Goal: Transaction & Acquisition: Purchase product/service

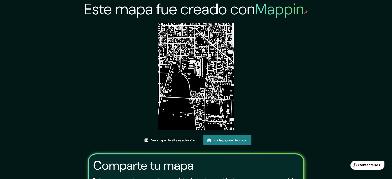
click at [310, 68] on div "Este mapa fue creado con Mappin Ver mapa de alta resolución Ir a la página de i…" at bounding box center [196, 118] width 229 height 237
click at [210, 139] on icon at bounding box center [208, 140] width 5 height 5
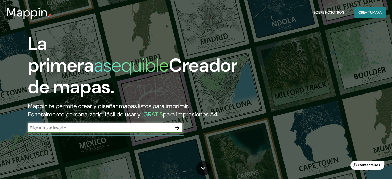
drag, startPoint x: 176, startPoint y: 135, endPoint x: 258, endPoint y: 92, distance: 92.6
click at [176, 131] on icon "button" at bounding box center [177, 128] width 6 height 6
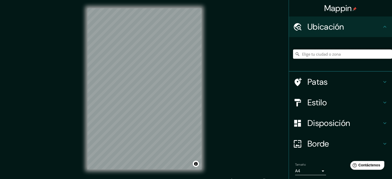
click at [327, 56] on input "Elige tu ciudad o zona" at bounding box center [342, 53] width 99 height 9
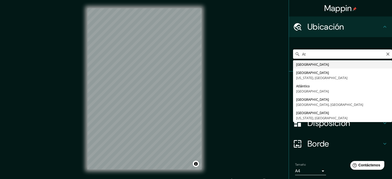
type input "A"
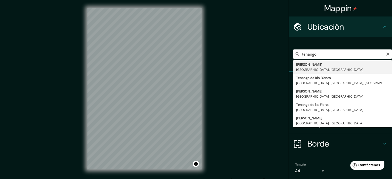
type input "[PERSON_NAME], [GEOGRAPHIC_DATA], [GEOGRAPHIC_DATA]"
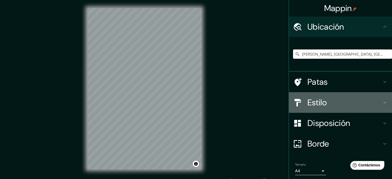
click at [338, 105] on h4 "Estilo" at bounding box center [344, 102] width 74 height 10
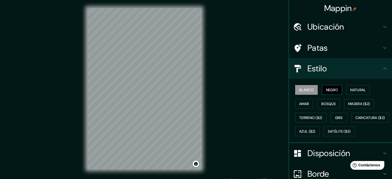
click at [326, 93] on button "Negro" at bounding box center [332, 90] width 20 height 10
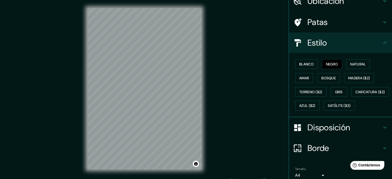
click at [318, 133] on font "Disposición" at bounding box center [328, 127] width 42 height 11
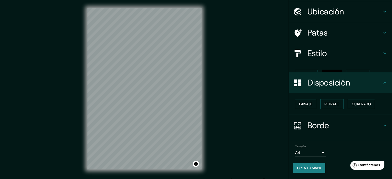
scroll to position [6, 0]
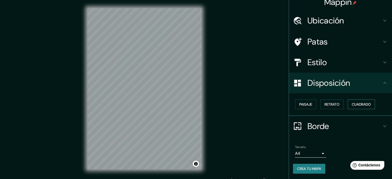
click at [348, 102] on button "Cuadrado" at bounding box center [360, 104] width 27 height 10
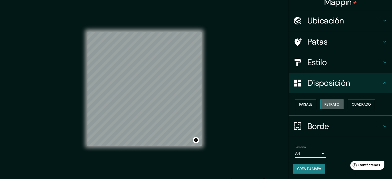
click at [325, 104] on font "Retrato" at bounding box center [331, 104] width 15 height 5
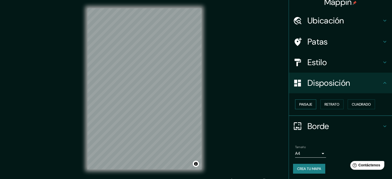
click at [295, 106] on button "Paisaje" at bounding box center [305, 104] width 21 height 10
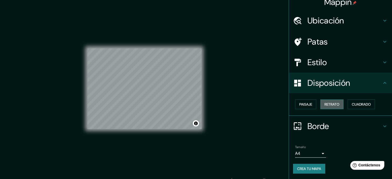
click at [336, 106] on font "Retrato" at bounding box center [331, 104] width 15 height 5
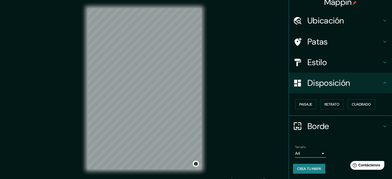
click at [314, 168] on font "Crea tu mapa" at bounding box center [309, 168] width 24 height 5
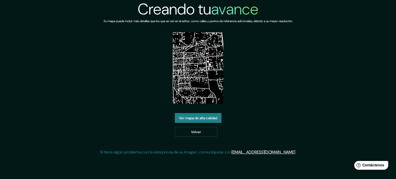
click at [203, 118] on font "Ver mapa de alta calidad" at bounding box center [198, 118] width 38 height 5
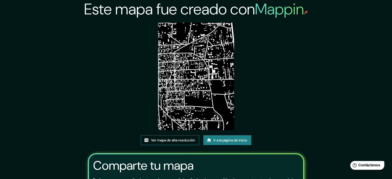
click at [194, 137] on font "Ver mapa de alta resolución" at bounding box center [173, 140] width 44 height 7
